Goal: Check status

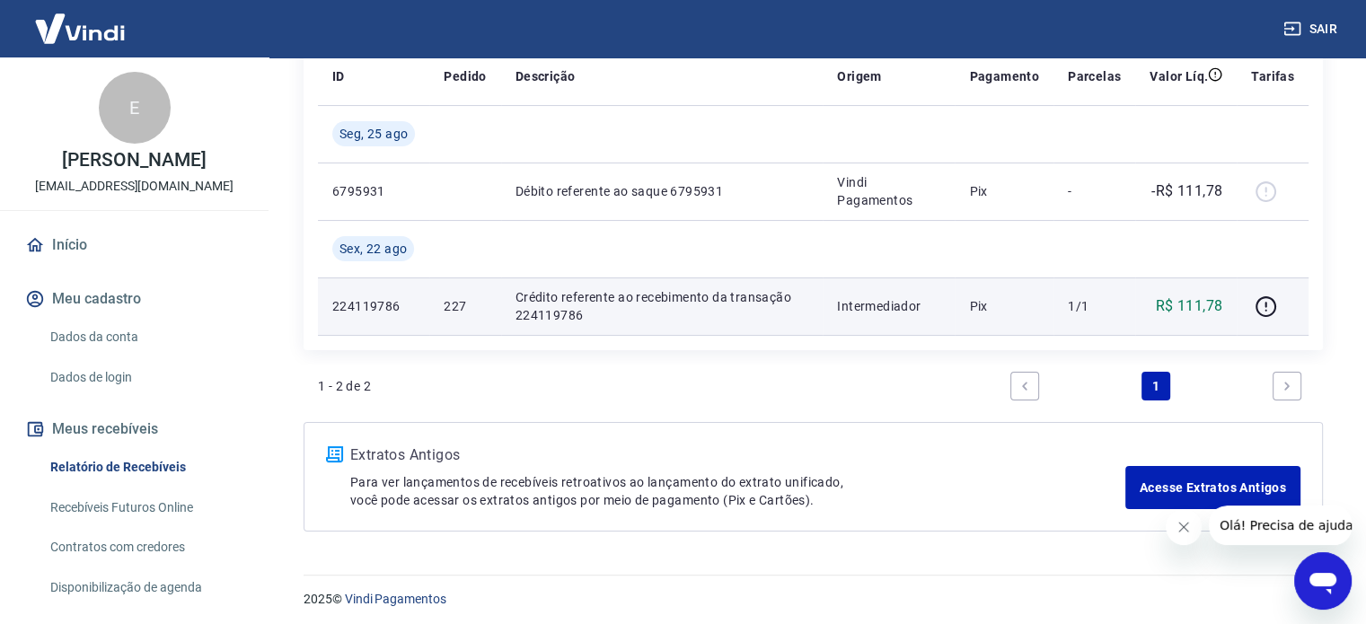
scroll to position [267, 0]
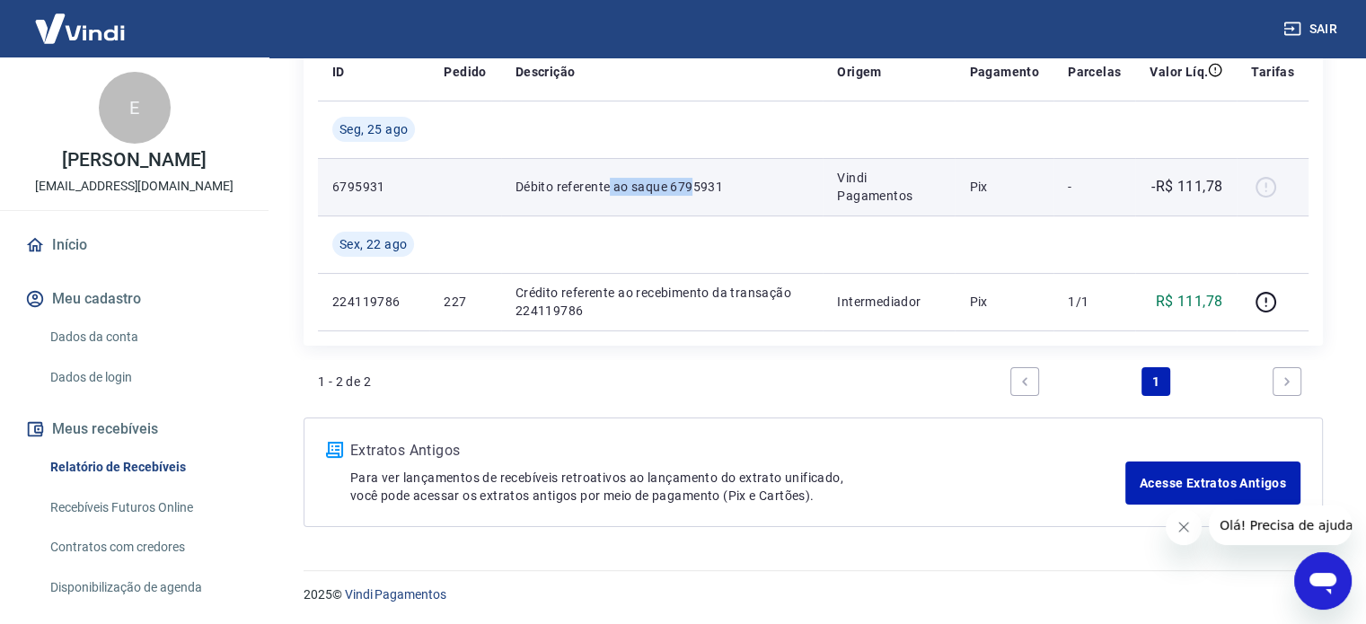
drag, startPoint x: 607, startPoint y: 184, endPoint x: 706, endPoint y: 190, distance: 98.9
click at [701, 190] on p "Débito referente ao saque 6795931" at bounding box center [662, 187] width 293 height 18
click at [707, 190] on p "Débito referente ao saque 6795931" at bounding box center [662, 187] width 293 height 18
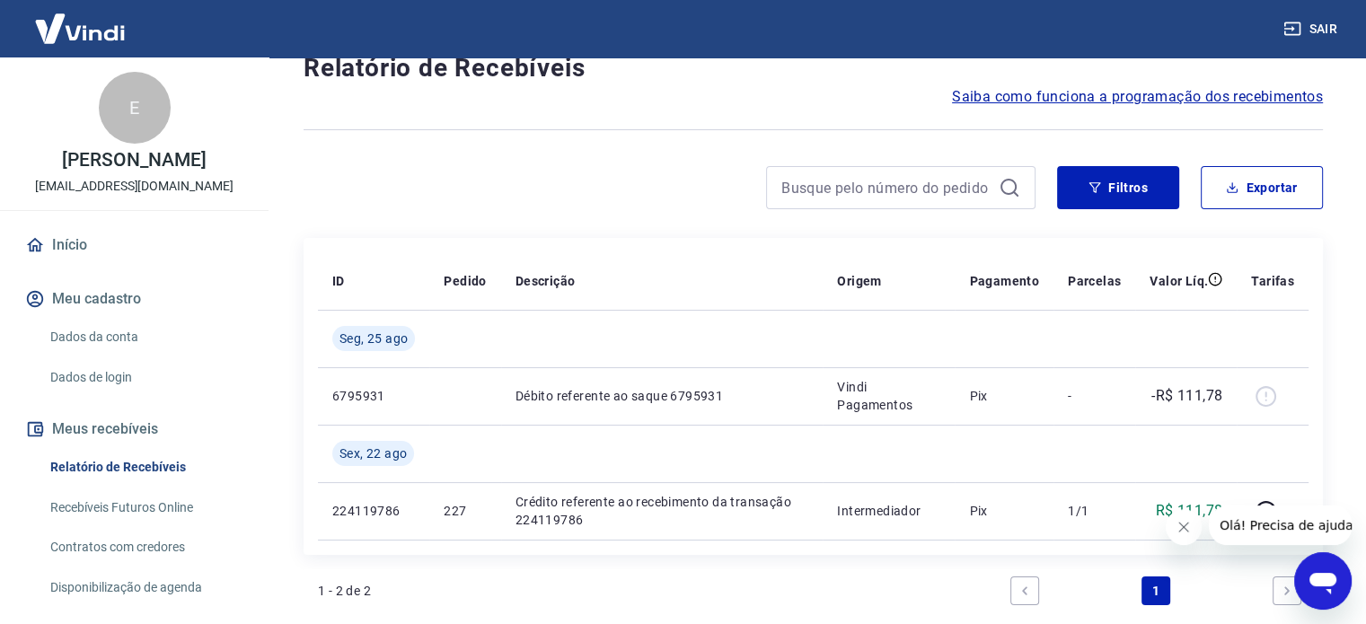
scroll to position [0, 0]
